Goal: Information Seeking & Learning: Learn about a topic

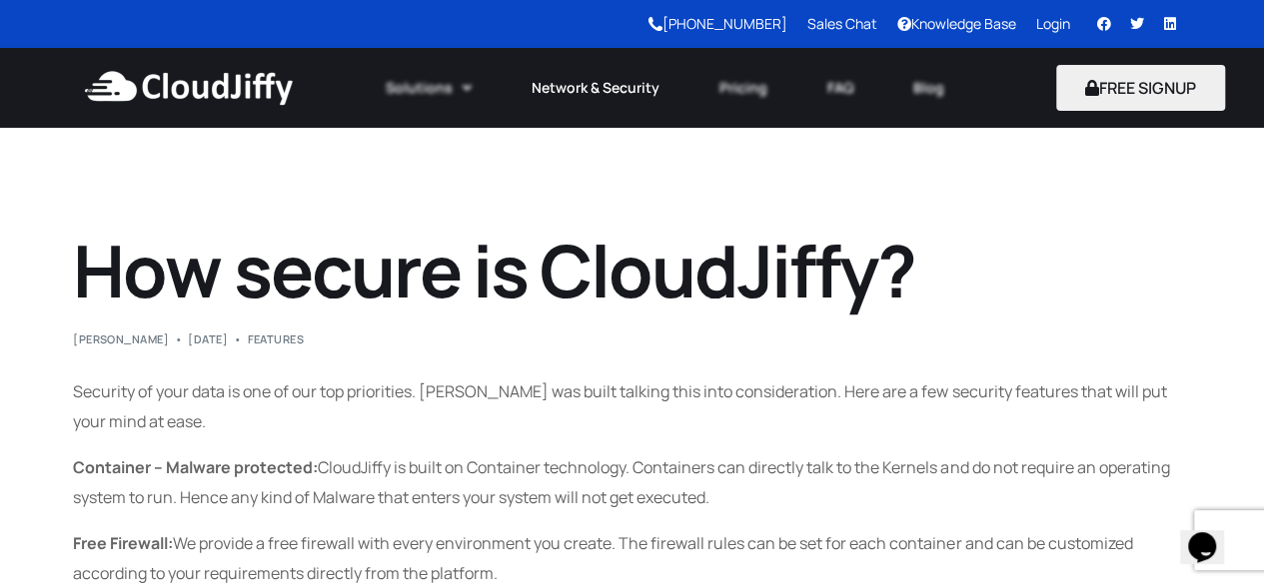
click at [598, 93] on link "Network & Security" at bounding box center [595, 88] width 188 height 44
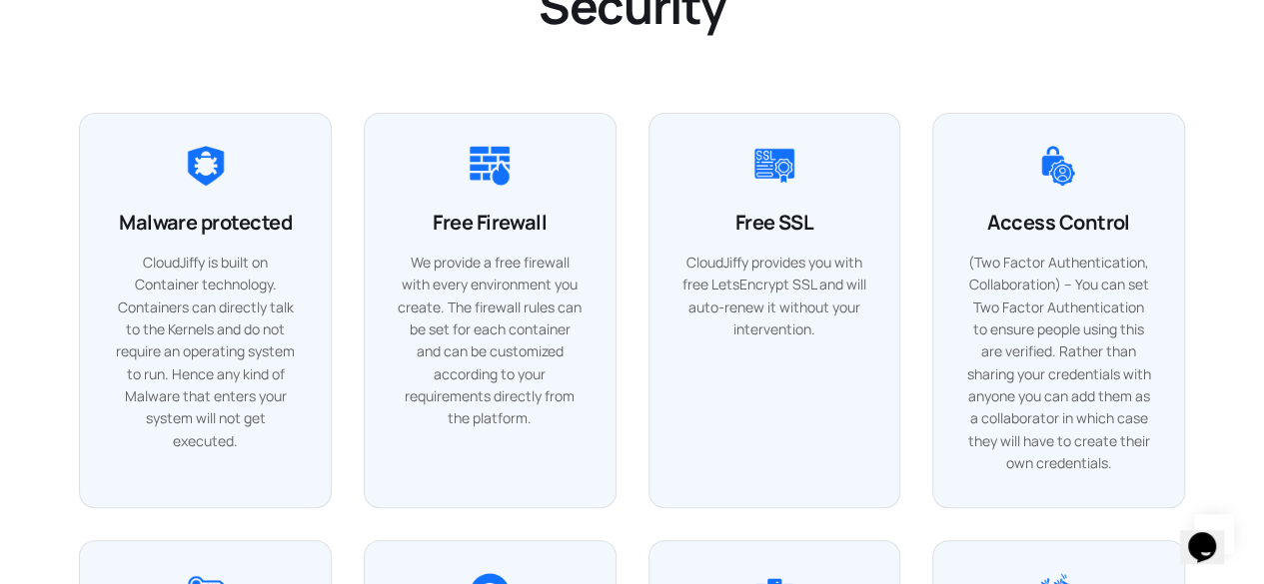
scroll to position [4045, 0]
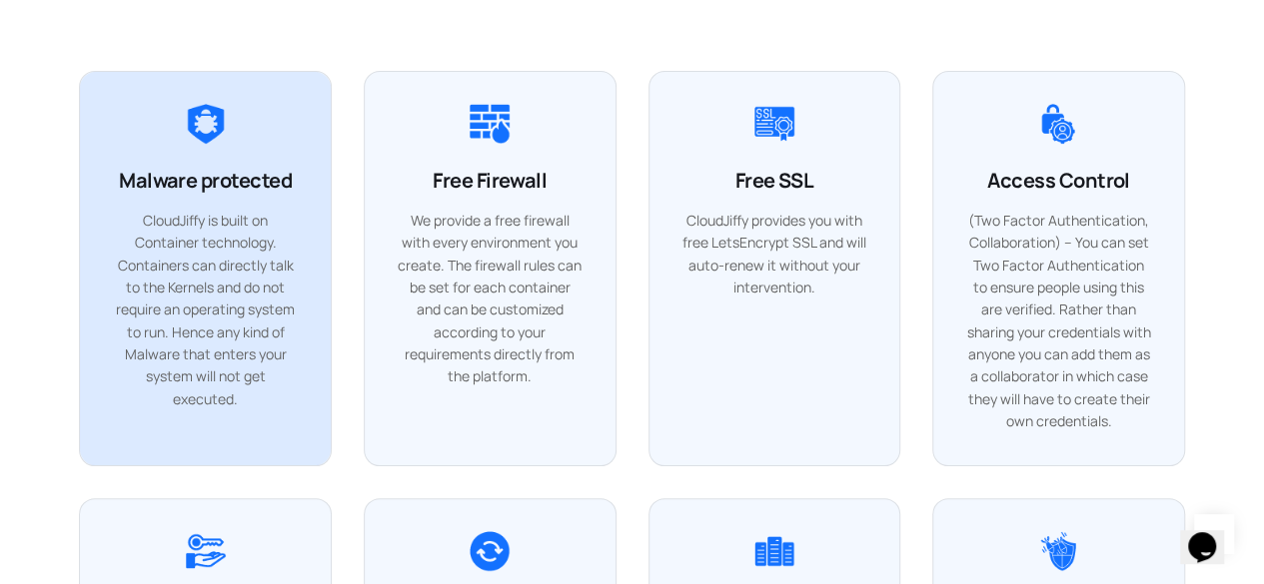
click at [168, 309] on div "CloudJiffy is built on Container technology. Containers can directly talk to th…" at bounding box center [205, 311] width 187 height 202
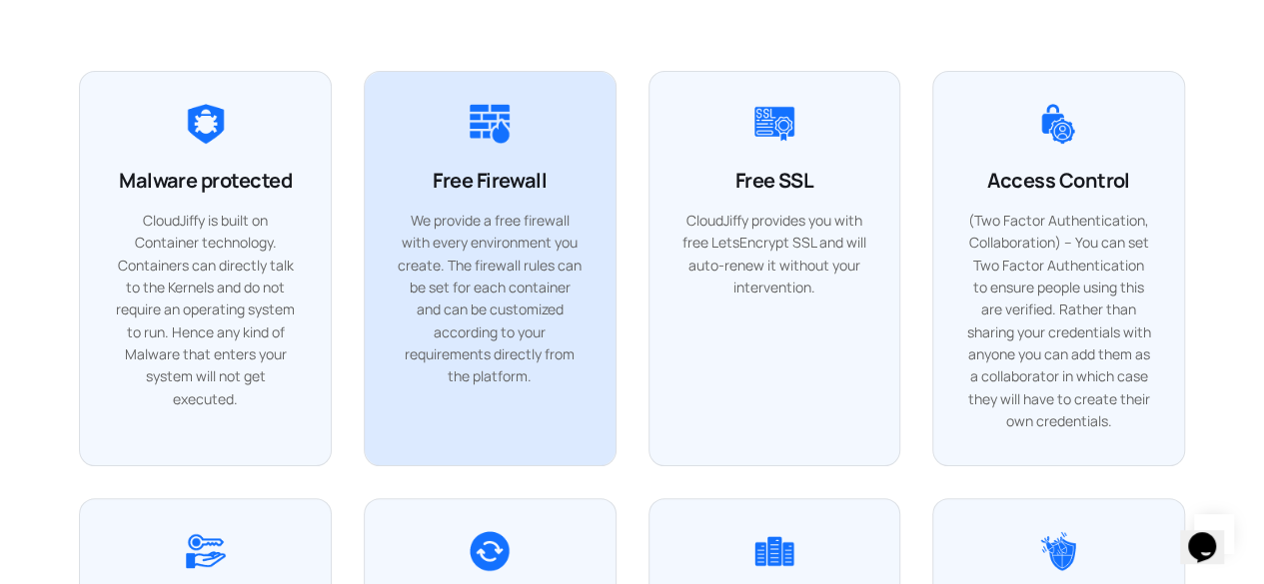
click at [559, 210] on div "We provide a free firewall with every environment you create. The firewall rule…" at bounding box center [490, 299] width 187 height 179
